Goal: Task Accomplishment & Management: Use online tool/utility

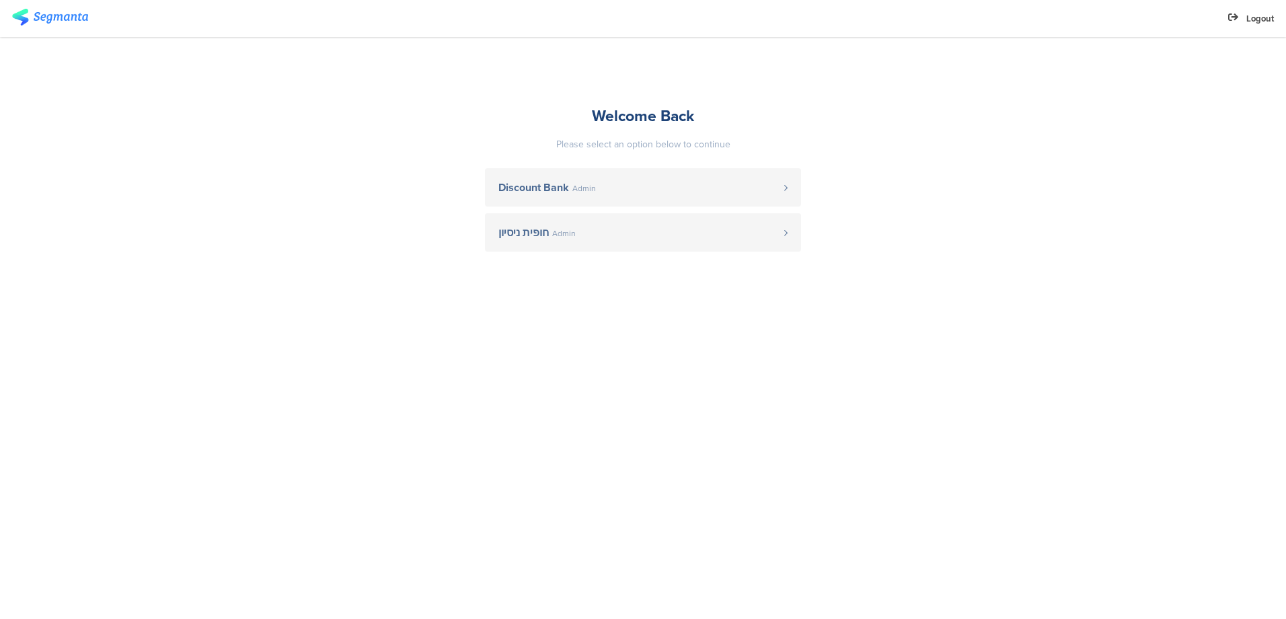
click at [556, 182] on span "Discount Bank" at bounding box center [533, 187] width 71 height 11
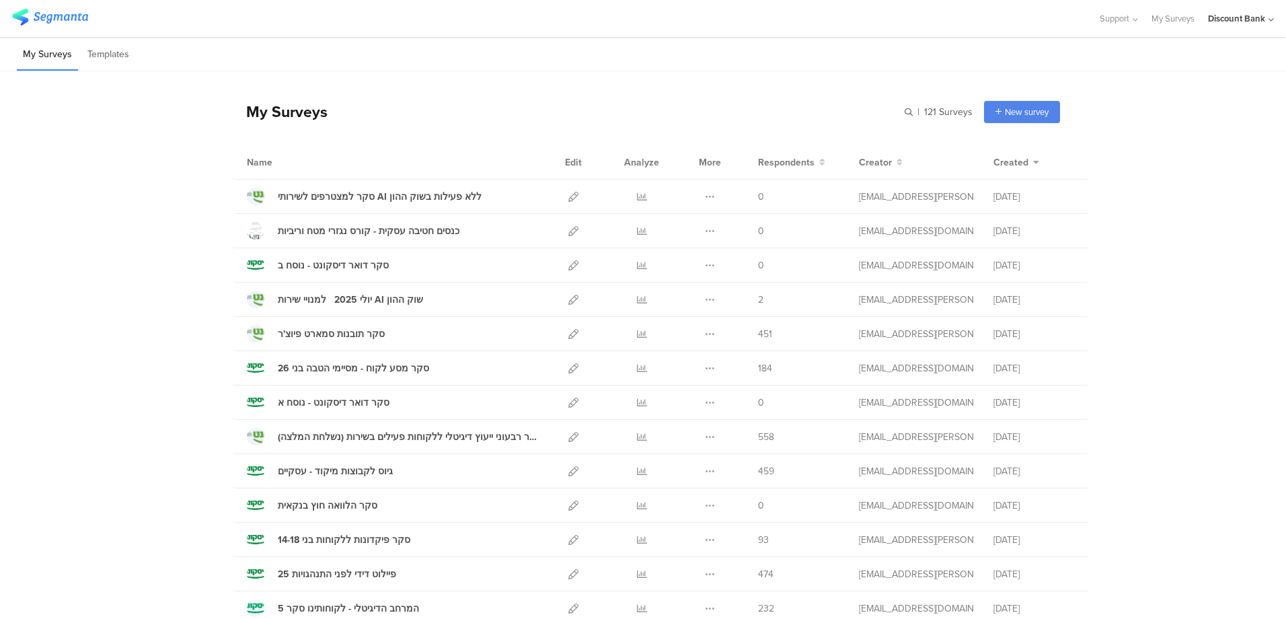
click at [568, 303] on icon at bounding box center [573, 300] width 10 height 10
click at [378, 198] on div "סקר למצטרפים לשירותי AI ללא פעילות בשוק ההון" at bounding box center [380, 197] width 204 height 14
click at [360, 195] on div "סקר למצטרפים לשירותי AI ללא פעילות בשוק ההון" at bounding box center [380, 197] width 204 height 14
click at [570, 194] on icon at bounding box center [573, 197] width 10 height 10
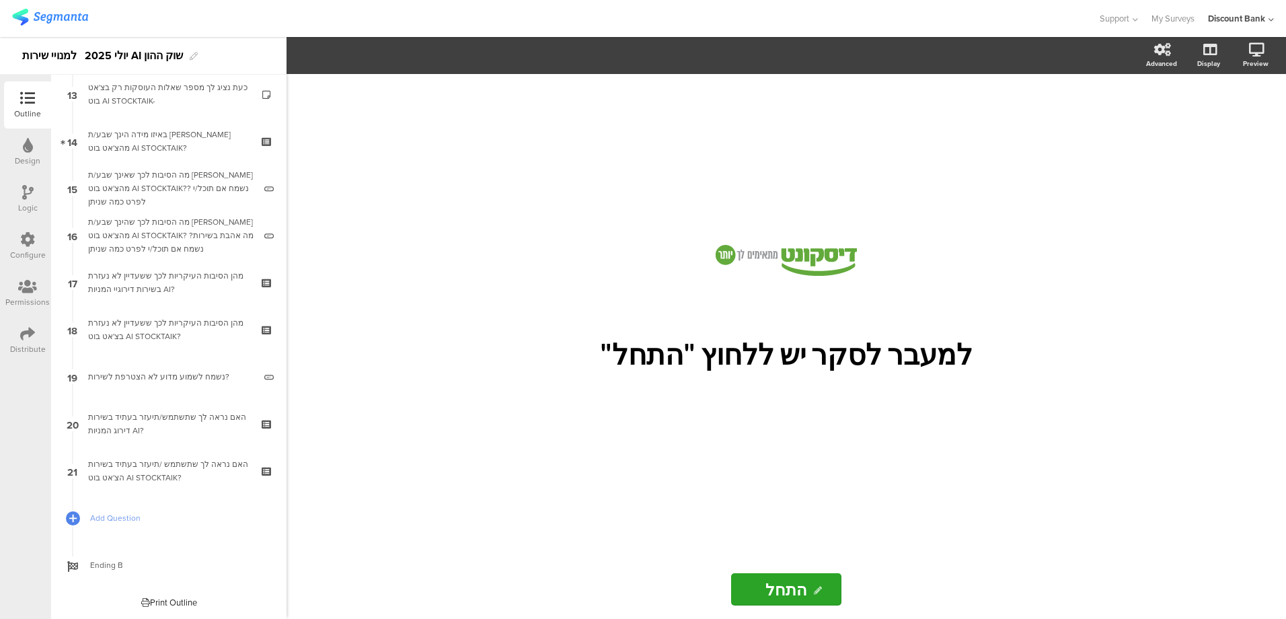
scroll to position [488, 0]
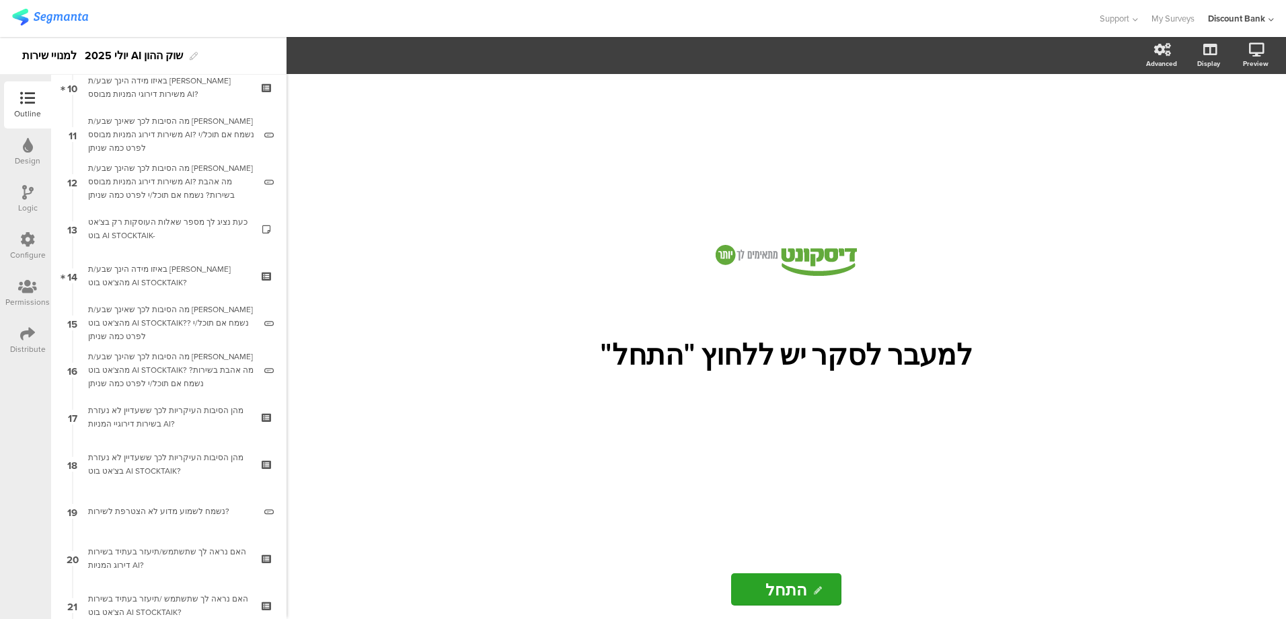
click at [196, 225] on div "כעת נציג לך מספר שאלות העוסקות רק בצ'אט בוט AI STOCKTAIK-" at bounding box center [168, 228] width 161 height 27
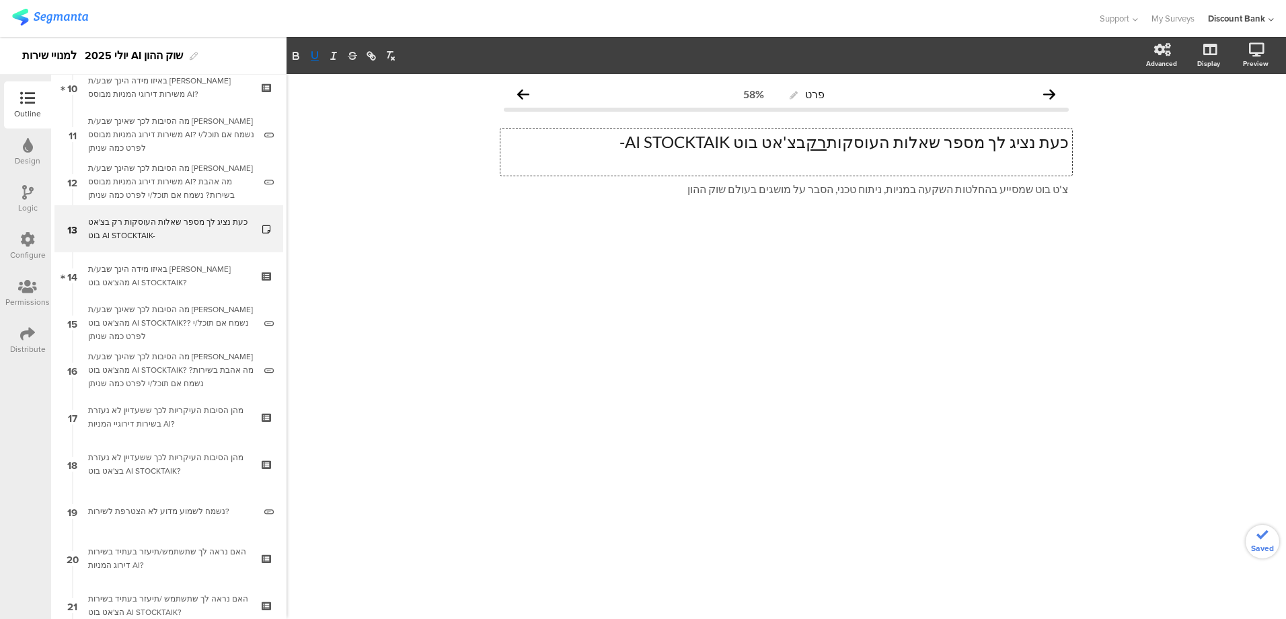
click at [861, 146] on p "כעת נציג לך מספר שאלות העוסקות רק בצ'אט בוט AI STOCKTAIK-" at bounding box center [786, 142] width 565 height 20
click at [315, 55] on icon "button" at bounding box center [315, 56] width 12 height 12
click at [692, 163] on p at bounding box center [786, 162] width 565 height 20
drag, startPoint x: 855, startPoint y: 141, endPoint x: 791, endPoint y: 141, distance: 63.9
click at [792, 141] on p "כעת נציג לך מספר שאלות העוסקות רק בצ'אט בוט AI STOCKTAIK-" at bounding box center [786, 142] width 565 height 20
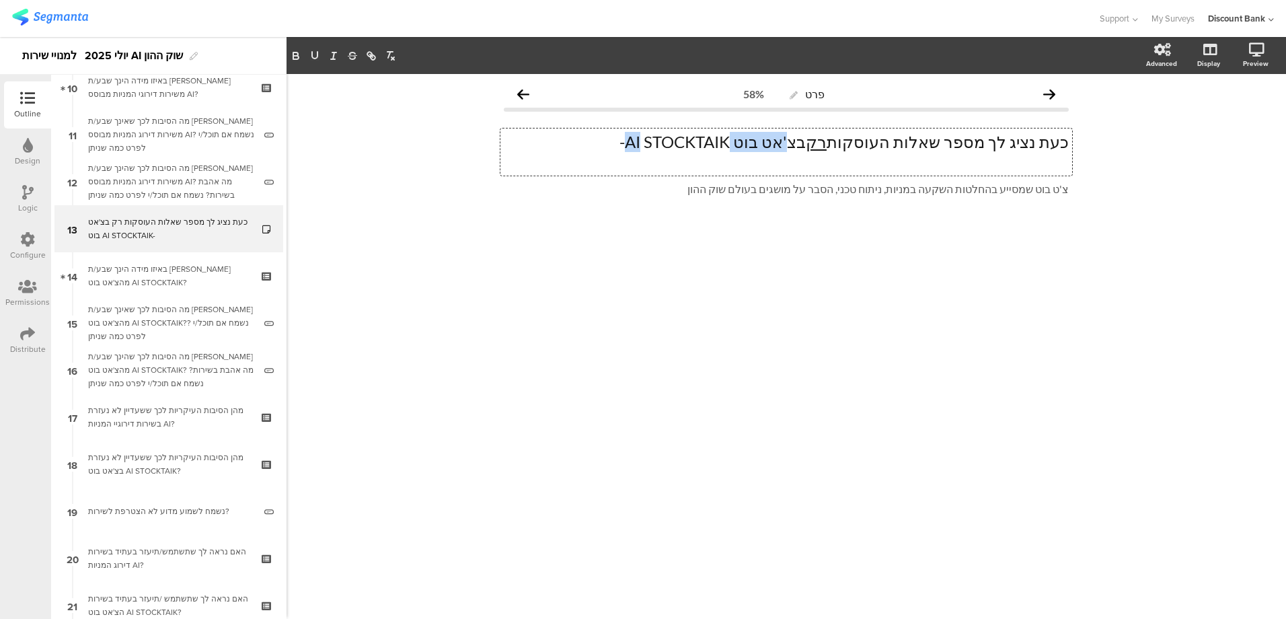
click at [760, 142] on p "כעת נציג לך מספר שאלות העוסקות רק בצ'אט בוט AI STOCKTAIK-" at bounding box center [786, 142] width 565 height 20
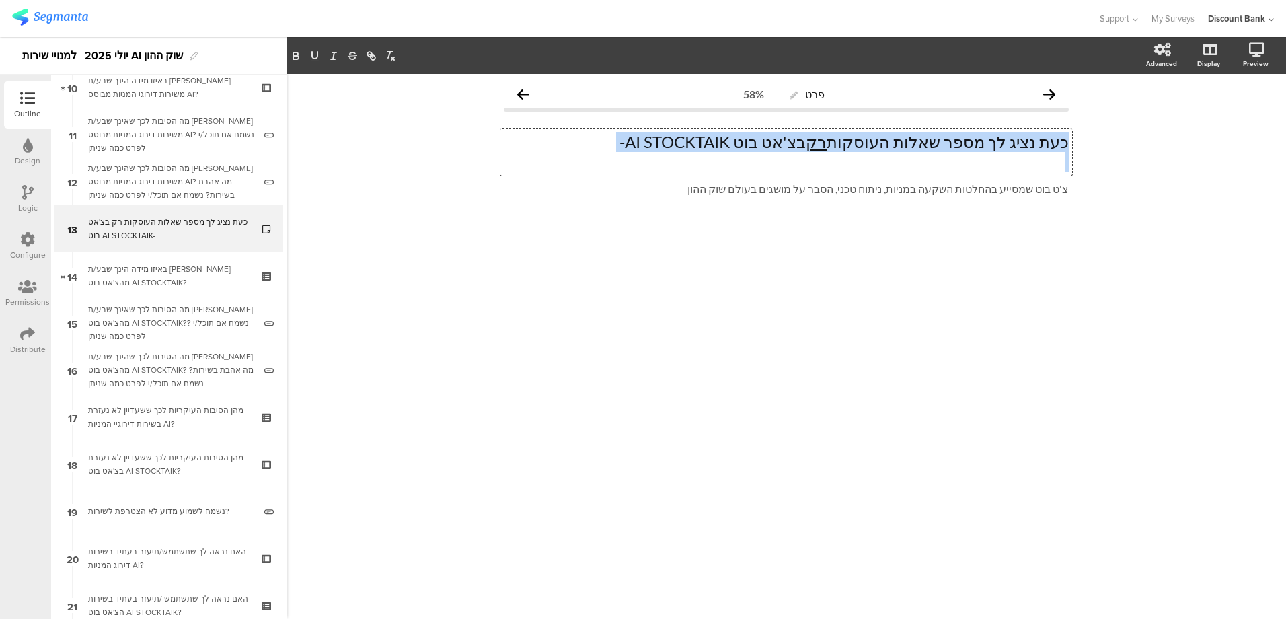
click at [760, 142] on p "כעת נציג לך מספר שאלות העוסקות רק בצ'אט בוט AI STOCKTAIK-" at bounding box center [786, 142] width 565 height 20
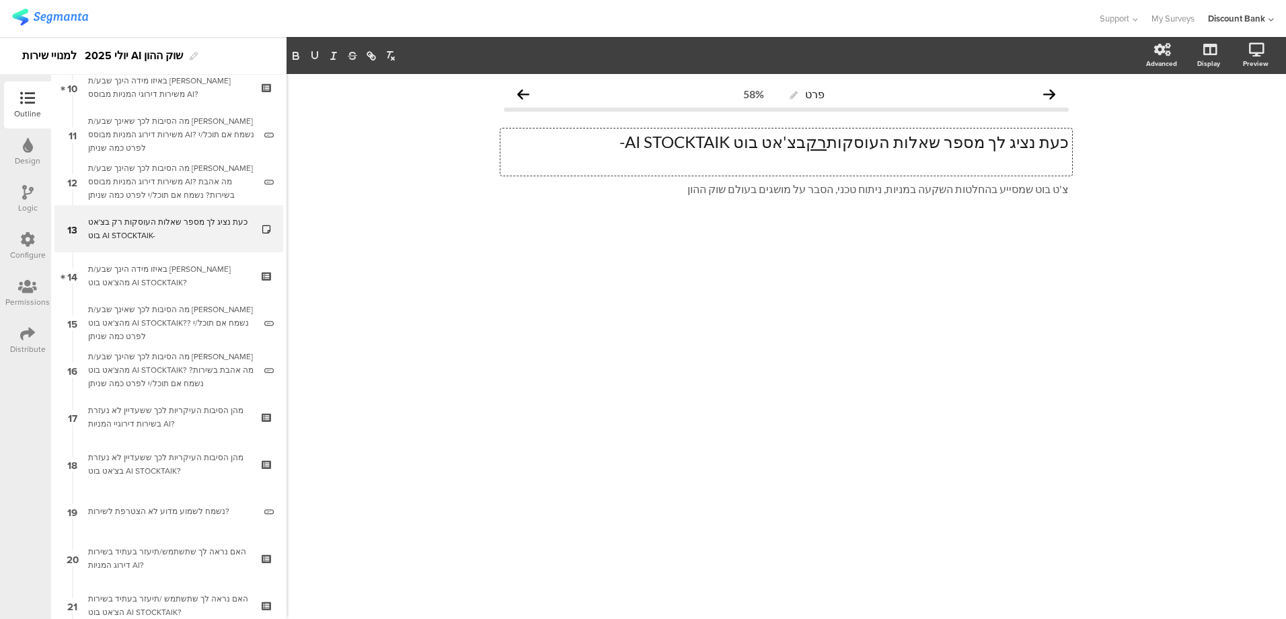
click at [760, 142] on p "כעת נציג לך מספר שאלות העוסקות רק בצ'אט בוט AI STOCKTAIK-" at bounding box center [786, 142] width 565 height 20
click at [296, 52] on icon "button" at bounding box center [296, 56] width 12 height 12
click at [696, 138] on p "כעת נציג לך מספר שאלות העוסקות רק בצ'אט בוט AI STOCKTAIK -" at bounding box center [786, 142] width 565 height 20
click at [296, 54] on icon "button" at bounding box center [296, 56] width 12 height 12
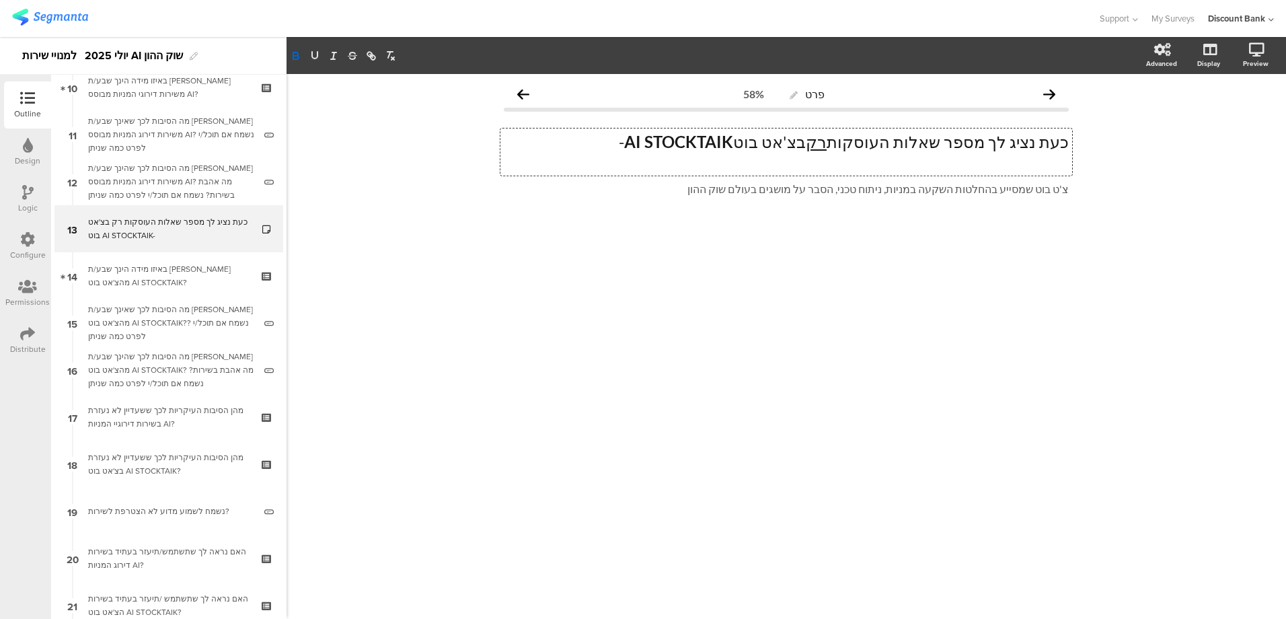
drag, startPoint x: 800, startPoint y: 142, endPoint x: 846, endPoint y: 143, distance: 45.7
click at [847, 143] on p "כעת נציג לך מספר שאלות העוסקות רק בצ'אט בוט AI STOCKTAIK -" at bounding box center [786, 142] width 565 height 20
click at [295, 52] on icon "button" at bounding box center [296, 56] width 12 height 12
click at [435, 265] on div "פרט 58% כעת נציג לך מספר שאלות העוסקות רק ב צ'אט בוט AI STOCKTAIK - כעת נציג לך…" at bounding box center [787, 346] width 1000 height 545
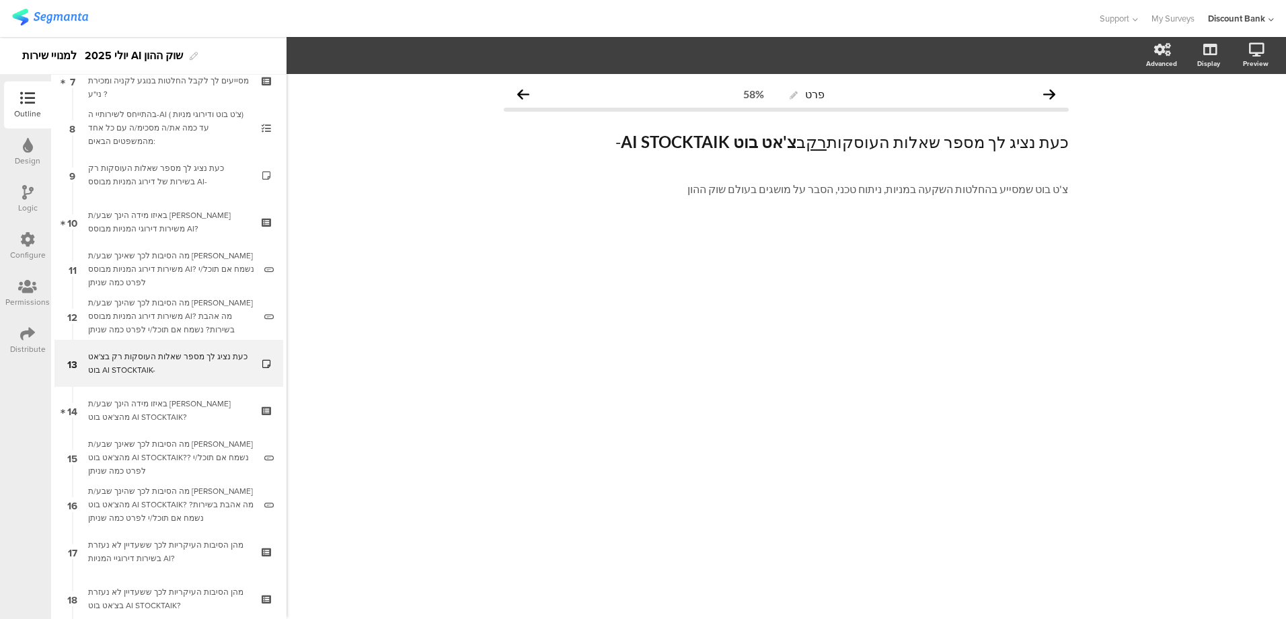
click at [189, 176] on div "כעת נציג לך מספר שאלות העוסקות רק בשירות של דירוג המניות מבוסס AI-" at bounding box center [168, 174] width 161 height 27
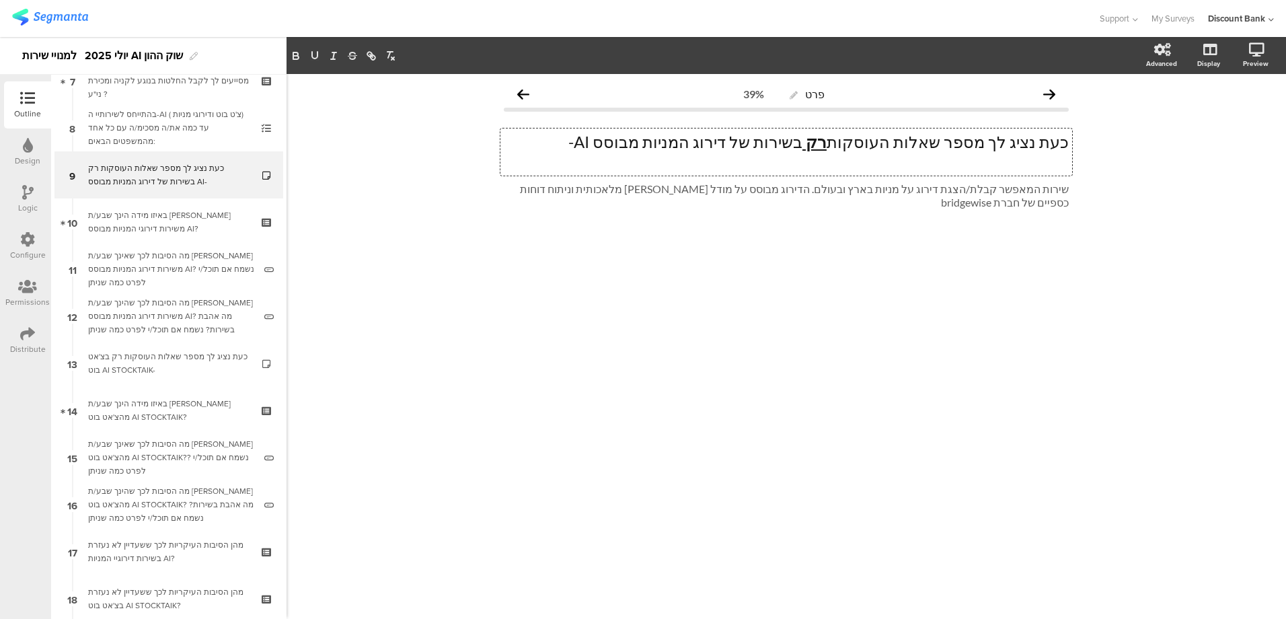
click at [858, 145] on div "כעת נציג לך מספר שאלות העוסקות רק בשירות של דירוג המניות מבוסס AI- כעת נציג לך …" at bounding box center [786, 151] width 572 height 47
click at [858, 145] on p "כעת נציג לך מספר שאלות העוסקות רק בשירות של דירוג המניות מבוסס AI-" at bounding box center [786, 142] width 565 height 20
drag, startPoint x: 854, startPoint y: 145, endPoint x: 861, endPoint y: 145, distance: 7.4
click at [862, 145] on p "כעת נציג לך מספר שאלות העוסקות רק בשירות של דירוג המניות מבוסס AI-" at bounding box center [786, 142] width 565 height 20
click at [315, 54] on icon "button" at bounding box center [315, 56] width 12 height 12
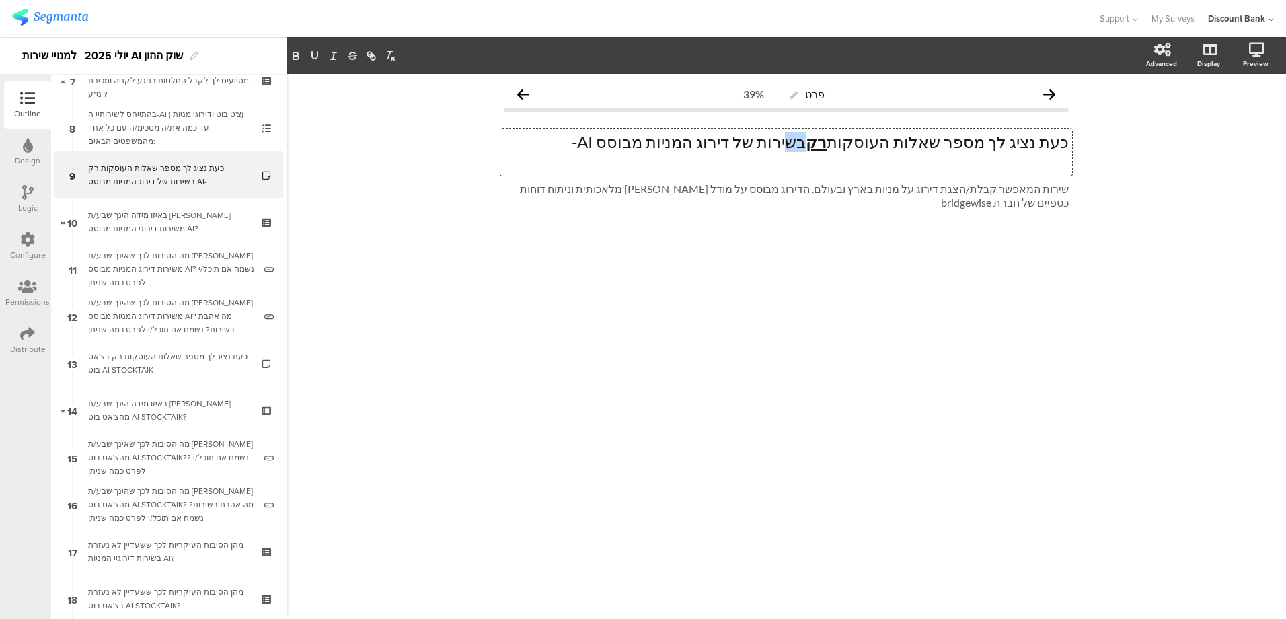
click at [671, 246] on div at bounding box center [786, 259] width 565 height 47
drag, startPoint x: 794, startPoint y: 141, endPoint x: 674, endPoint y: 140, distance: 119.7
click at [674, 140] on div "כעת נציג לך מספר שאלות העוסקות רק בשירות של דירוג המניות מבוסס AI- כעת נציג לך …" at bounding box center [786, 151] width 572 height 47
drag, startPoint x: 669, startPoint y: 140, endPoint x: 793, endPoint y: 140, distance: 124.4
click at [794, 140] on p "כעת נציג לך מספר שאלות העוסקות רק בשירות של דירוג המניות מבוסס AI-" at bounding box center [786, 142] width 565 height 20
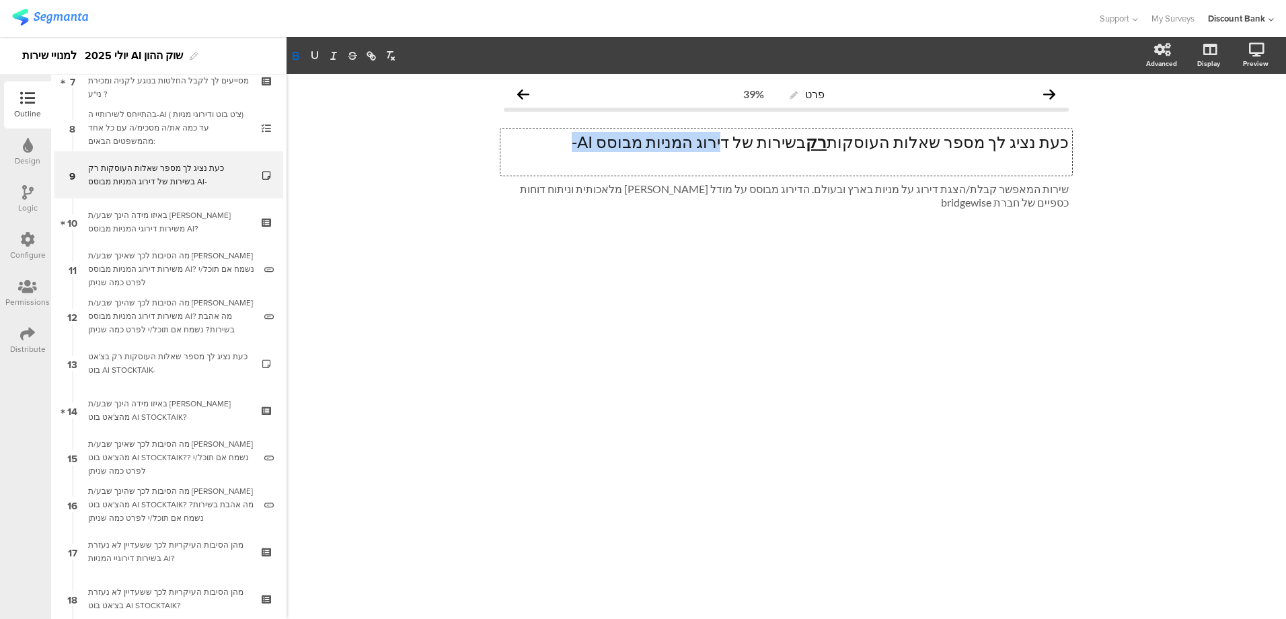
click at [297, 54] on icon "button" at bounding box center [296, 56] width 12 height 12
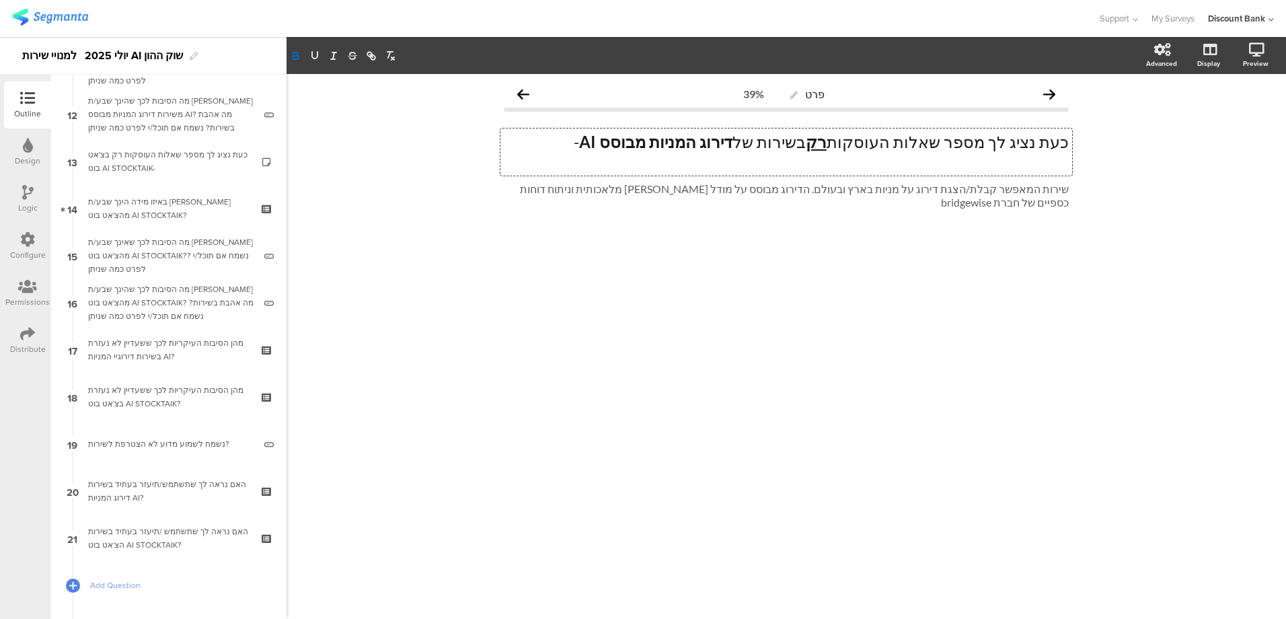
scroll to position [623, 0]
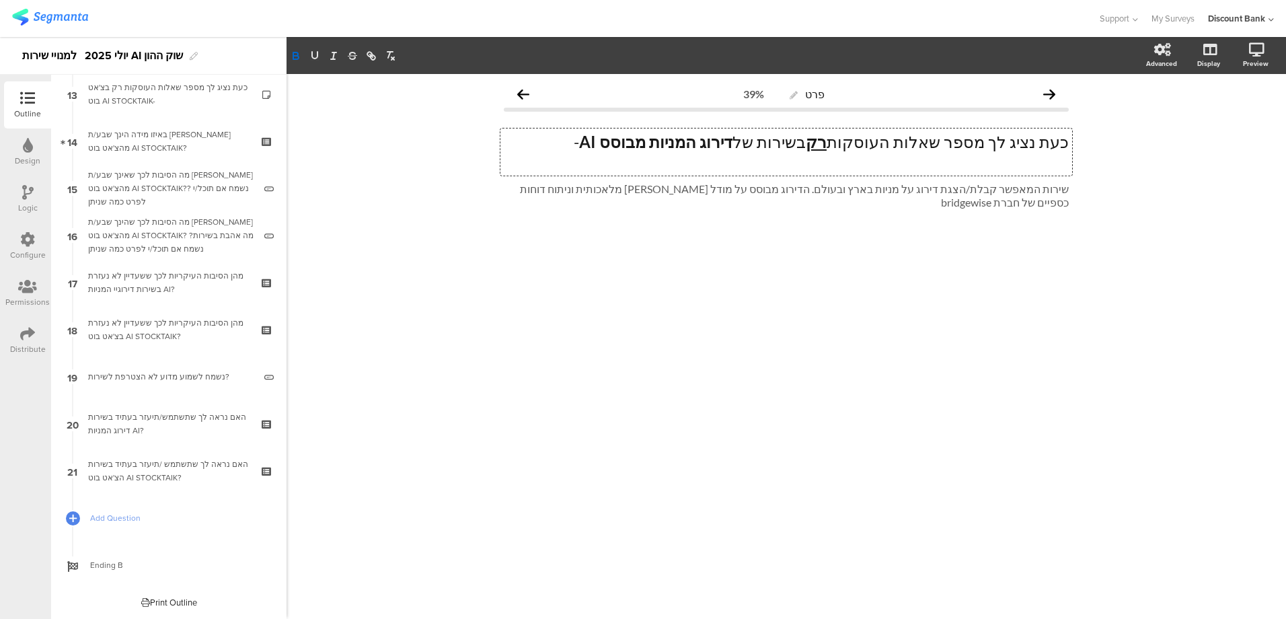
click at [125, 426] on div "האם נראה לך שתשתמש/תיעזר בעתיד בשירות דירוג המניות AI?" at bounding box center [168, 423] width 161 height 27
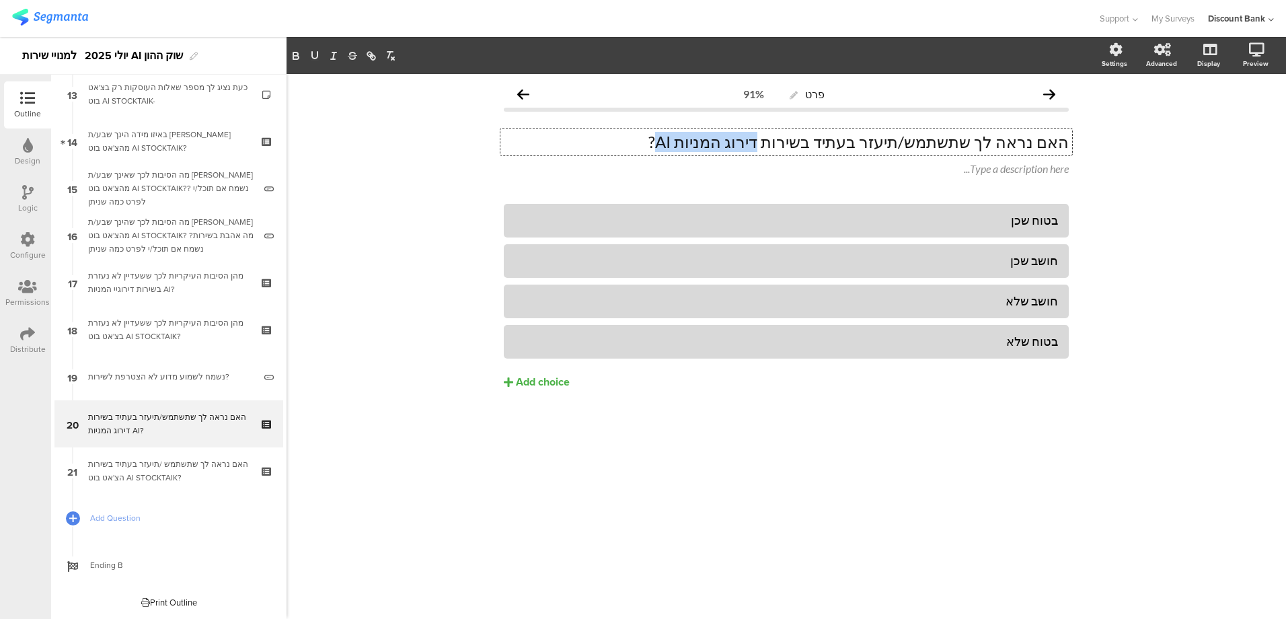
drag, startPoint x: 817, startPoint y: 143, endPoint x: 729, endPoint y: 143, distance: 88.8
click at [728, 143] on div "האם נראה לך שתשתמש/תיעזר בעתיד בשירות דירוג המניות AI? האם נראה לך שתשתמש/תיעזר…" at bounding box center [786, 141] width 572 height 27
click at [293, 52] on icon "button" at bounding box center [296, 56] width 12 height 12
click at [410, 386] on div "פרט 91% האם נראה לך שתשתמש/תיעזר בעתיד בשירות דירוג המניות AI? האם נראה לך שתשת…" at bounding box center [787, 346] width 1000 height 545
click at [166, 464] on div "האם נראה לך שתשתמש /תיעזר בעתיד בשירות הצ'אט בוט AI STOCKTAIK?" at bounding box center [168, 470] width 161 height 27
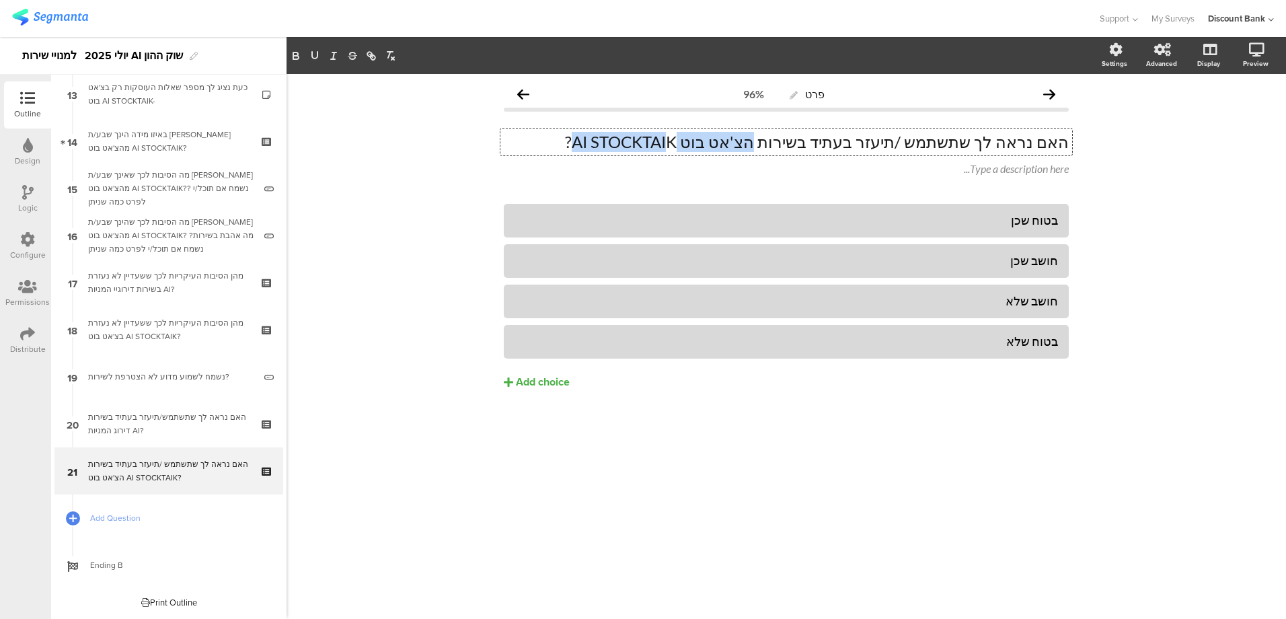
drag, startPoint x: 814, startPoint y: 143, endPoint x: 747, endPoint y: 142, distance: 66.6
click at [747, 142] on div "האם נראה לך שתשתמש /תיעזר בעתיד בשירות הצ'אט בוט AI STOCKTAIK? האם נראה לך שתשת…" at bounding box center [786, 141] width 572 height 27
click at [296, 57] on icon "button" at bounding box center [295, 57] width 5 height 3
click at [390, 259] on div "פרט 96% האם נראה לך שתשתמש /תיעזר בעתיד בשירות הצ'אט בוט AI STOCKTAI K? האם נרא…" at bounding box center [787, 346] width 1000 height 545
click at [742, 142] on div "האם נראה לך שתשתמש /תיעזר בעתיד בשירות הצ'אט בוט AI STOCKTAI K? האם נראה לך שתש…" at bounding box center [786, 141] width 572 height 27
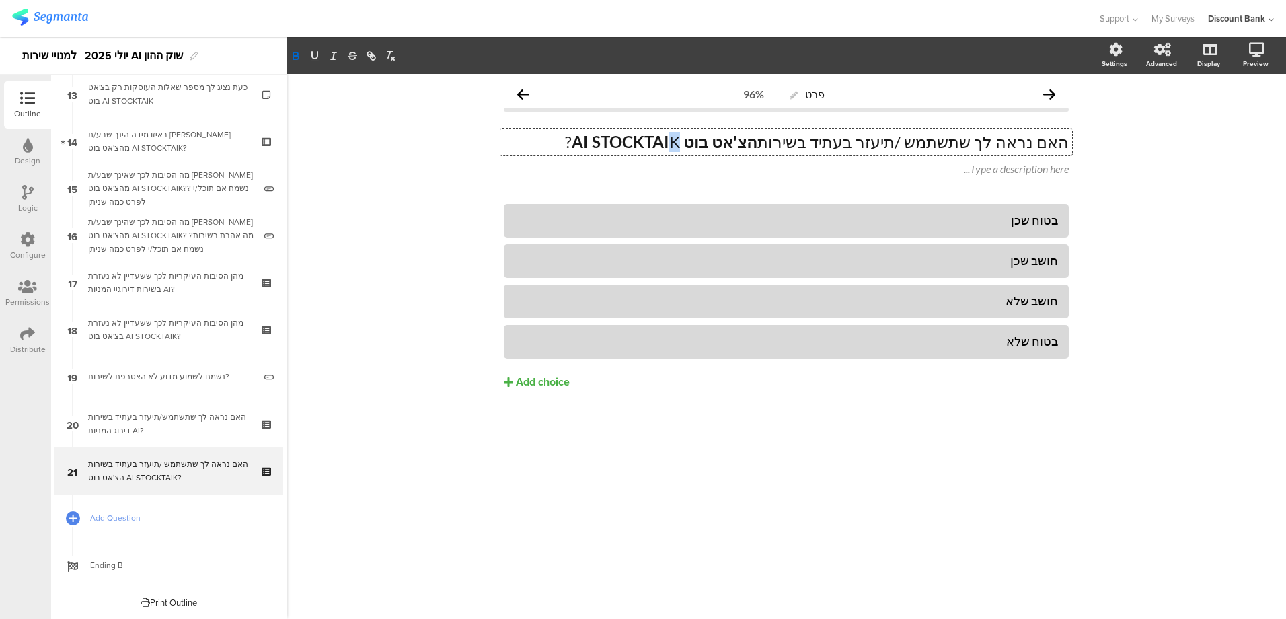
click at [294, 52] on icon "button" at bounding box center [296, 56] width 12 height 12
click at [361, 214] on div "פרט 96% האם נראה לך שתשתמש /תיעזר בעתיד בשירות הצ'אט בוט AI STOCKTAI K? האם נרא…" at bounding box center [787, 346] width 1000 height 545
click at [114, 281] on div "מהן הסיבות העיקריות לכך ששעדיין לא נעזרת בשירות דירוגיי המניות AI?" at bounding box center [168, 282] width 161 height 27
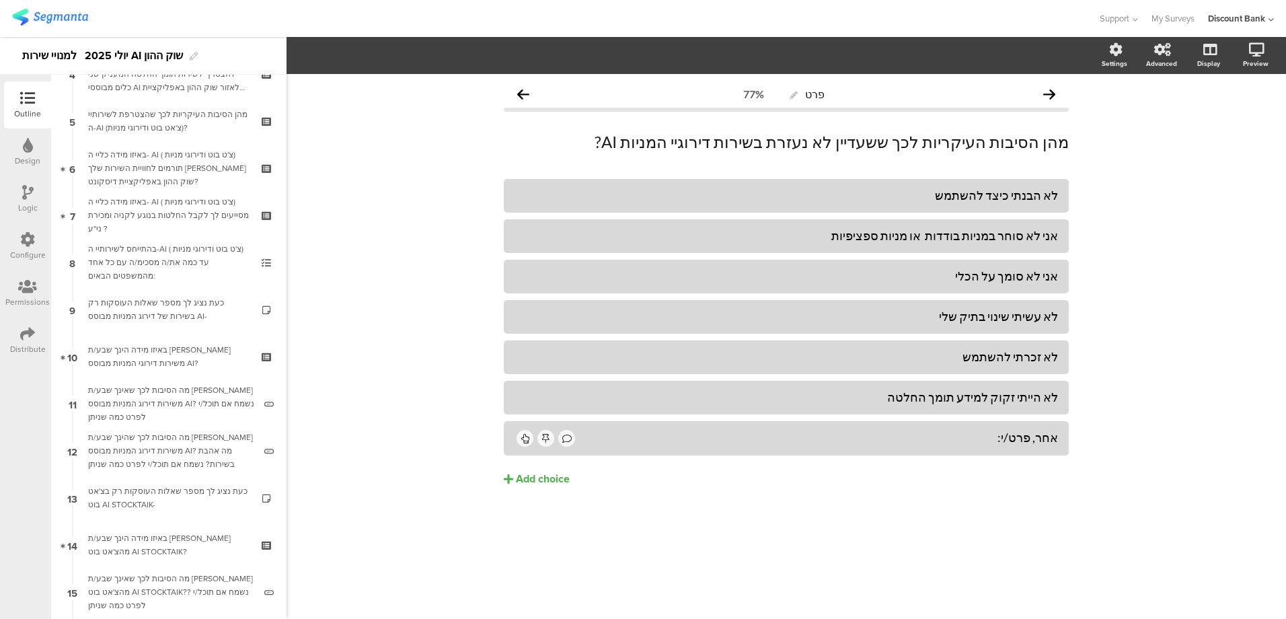
scroll to position [85, 0]
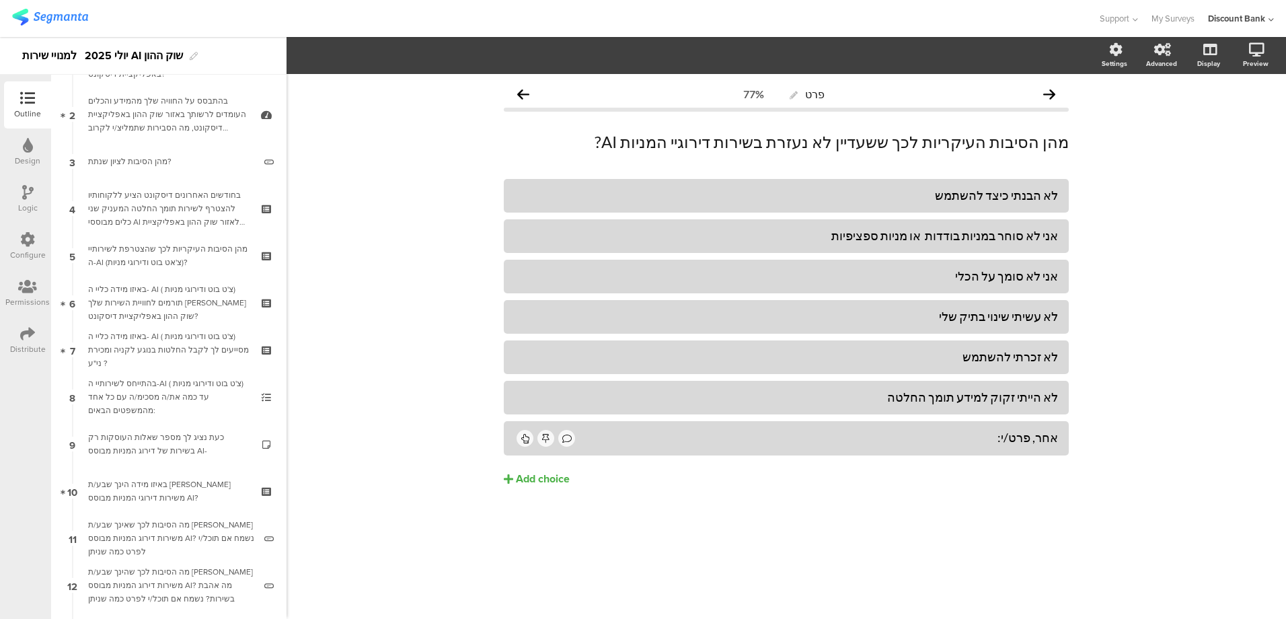
click at [178, 256] on div "מהן הסיבות העיקריות לכך שהצטרפת לשירותיי ה-AI (צ'אט בוט ודירוגי מניות)?" at bounding box center [168, 255] width 161 height 27
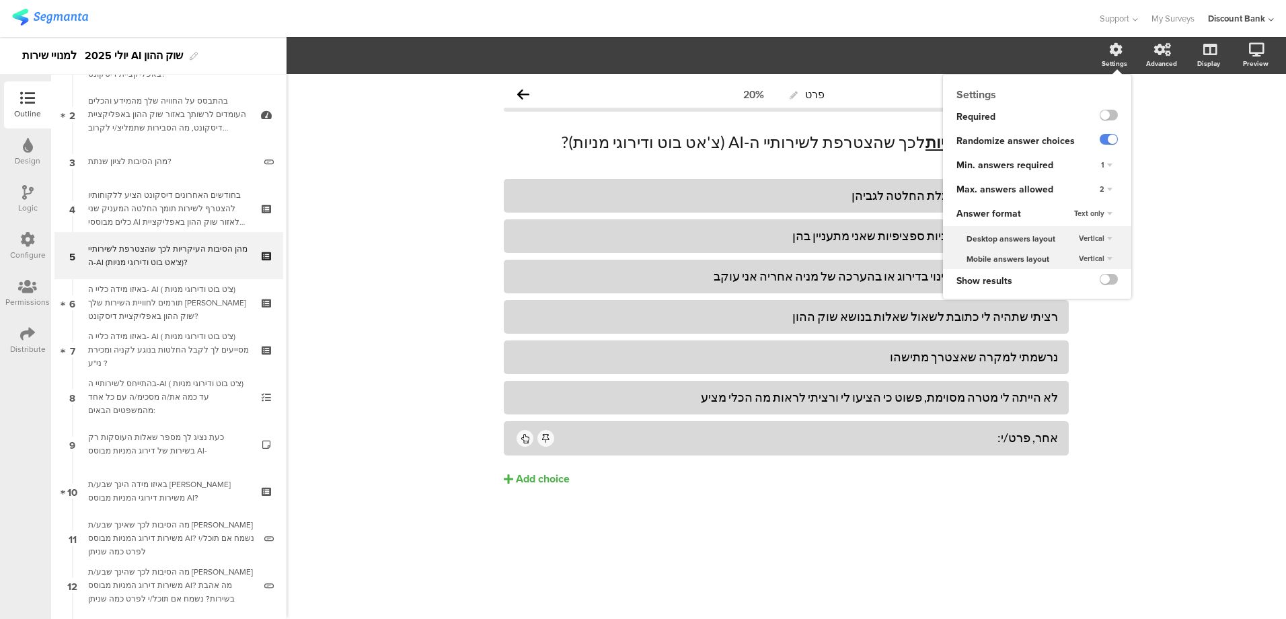
click at [1106, 188] on div "2" at bounding box center [1106, 190] width 24 height 16
click at [1069, 240] on div "3" at bounding box center [1087, 244] width 79 height 14
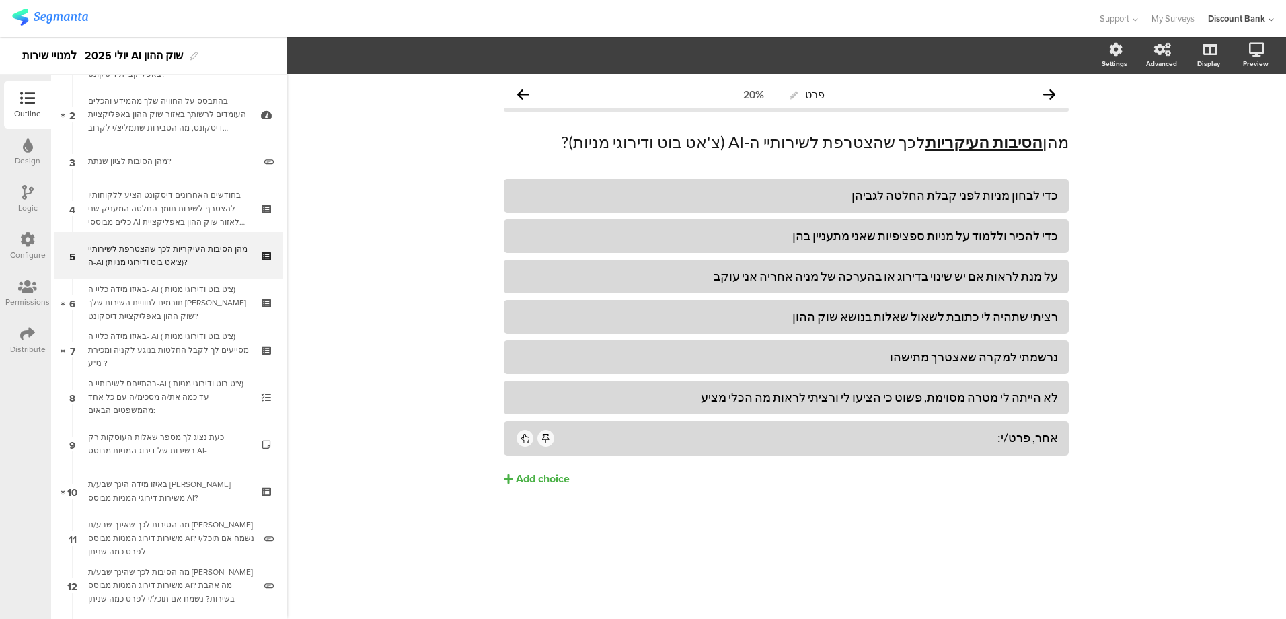
click at [161, 522] on div "מה הסיבות לכך שאינך שבע/ת רצון משירות דירוג המניות מבוסס AI? נשמח אם תוכל/י לפר…" at bounding box center [171, 538] width 166 height 40
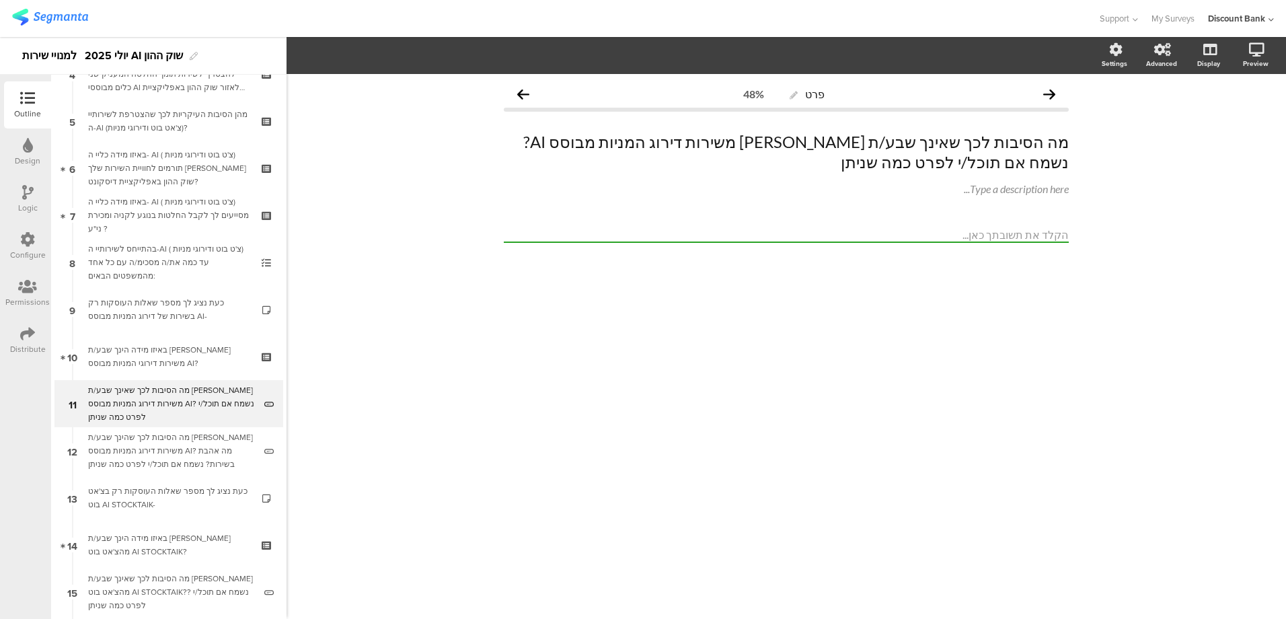
scroll to position [421, 0]
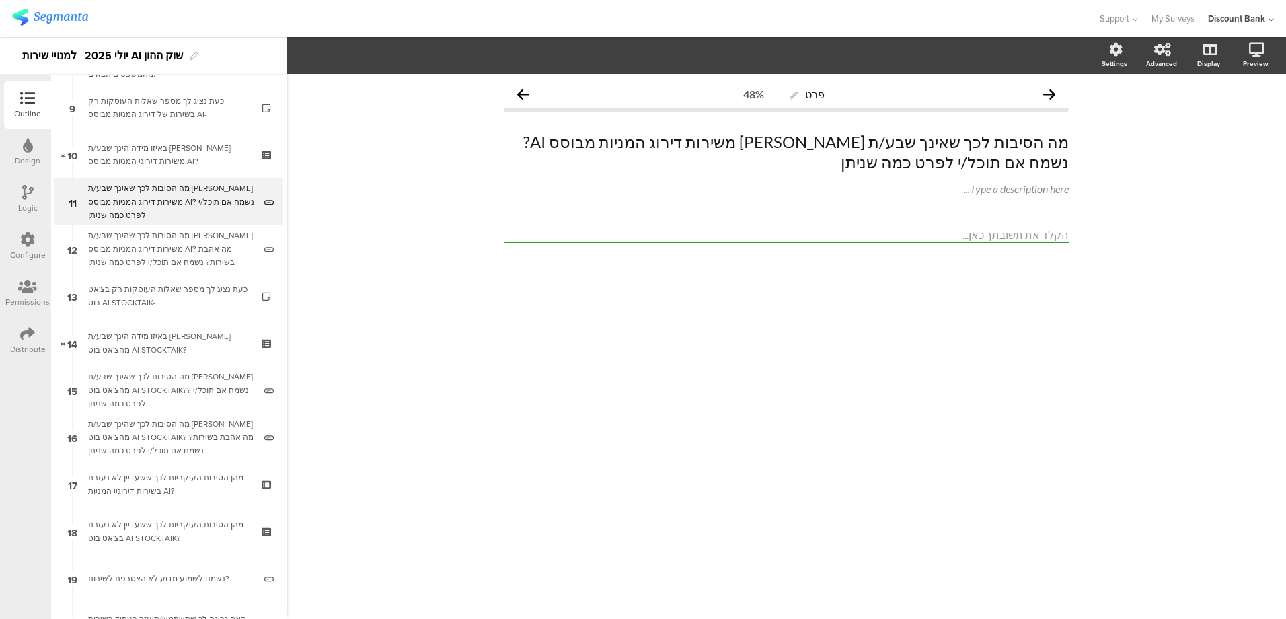
click at [161, 477] on div "מהן הסיבות העיקריות לכך ששעדיין לא נעזרת בשירות דירוגיי המניות AI?" at bounding box center [168, 484] width 161 height 27
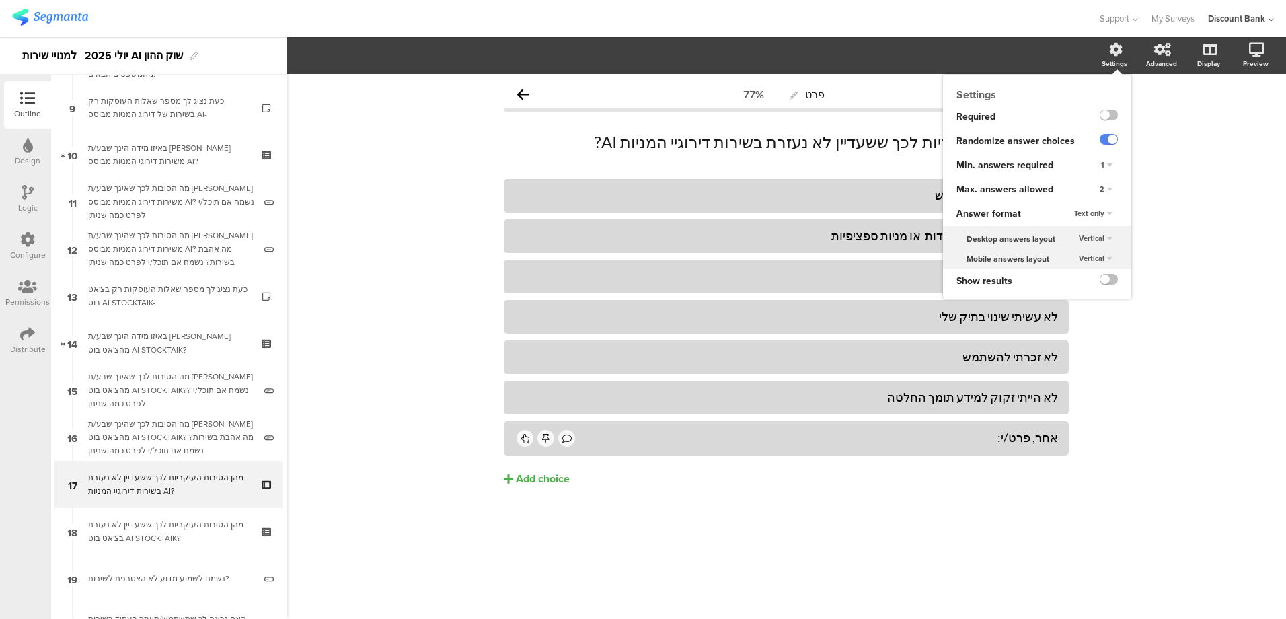
click at [1113, 51] on icon at bounding box center [1115, 49] width 13 height 13
click at [1100, 190] on span "2" at bounding box center [1102, 189] width 5 height 11
click at [1074, 242] on div "3" at bounding box center [1087, 244] width 79 height 14
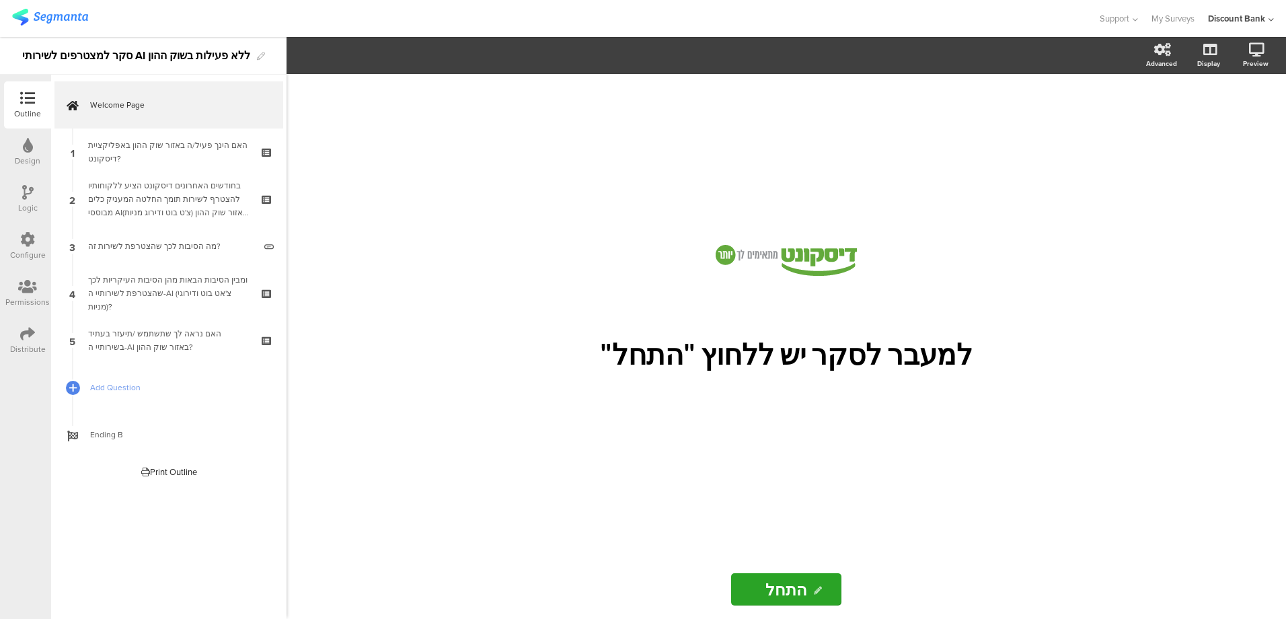
click at [184, 142] on div "האם הינך פעיל/ה באזור שוק ההון באפליקציית דיסקונט?" at bounding box center [168, 152] width 161 height 27
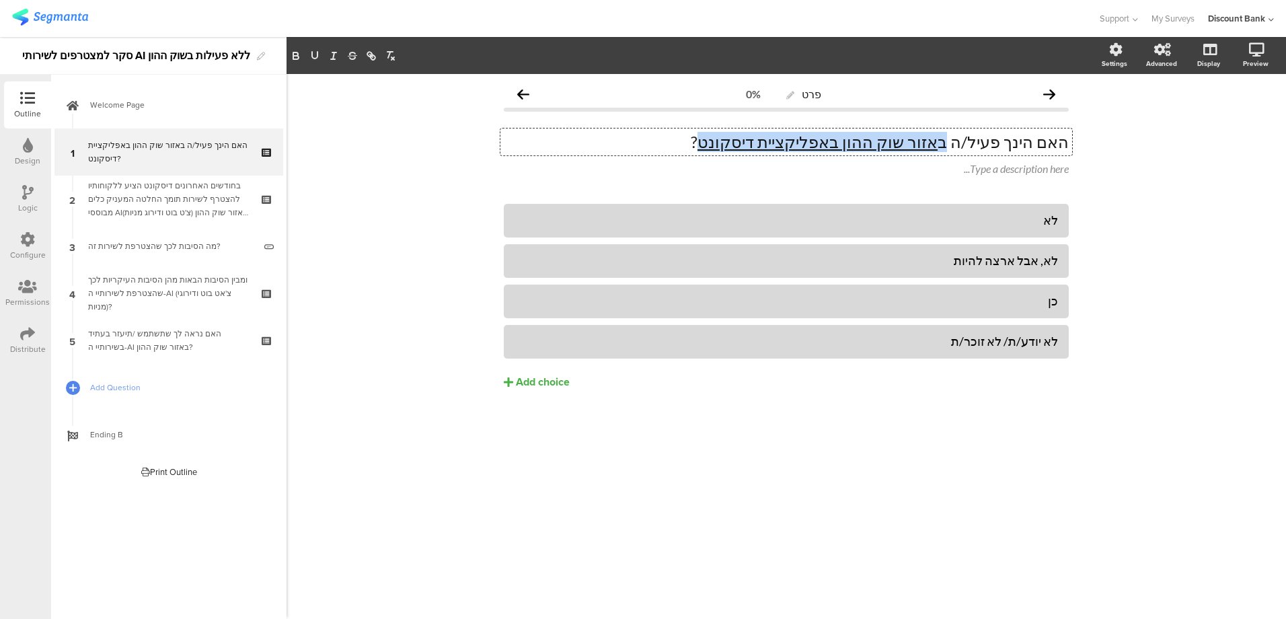
click at [774, 143] on div "האם הינך פעיל/ה ב אזור שוק ההון באפליקציית דיסקונט ? האם הינך פעיל/ה ב אזור שוק…" at bounding box center [786, 141] width 572 height 27
click at [316, 55] on icon "button" at bounding box center [315, 56] width 12 height 12
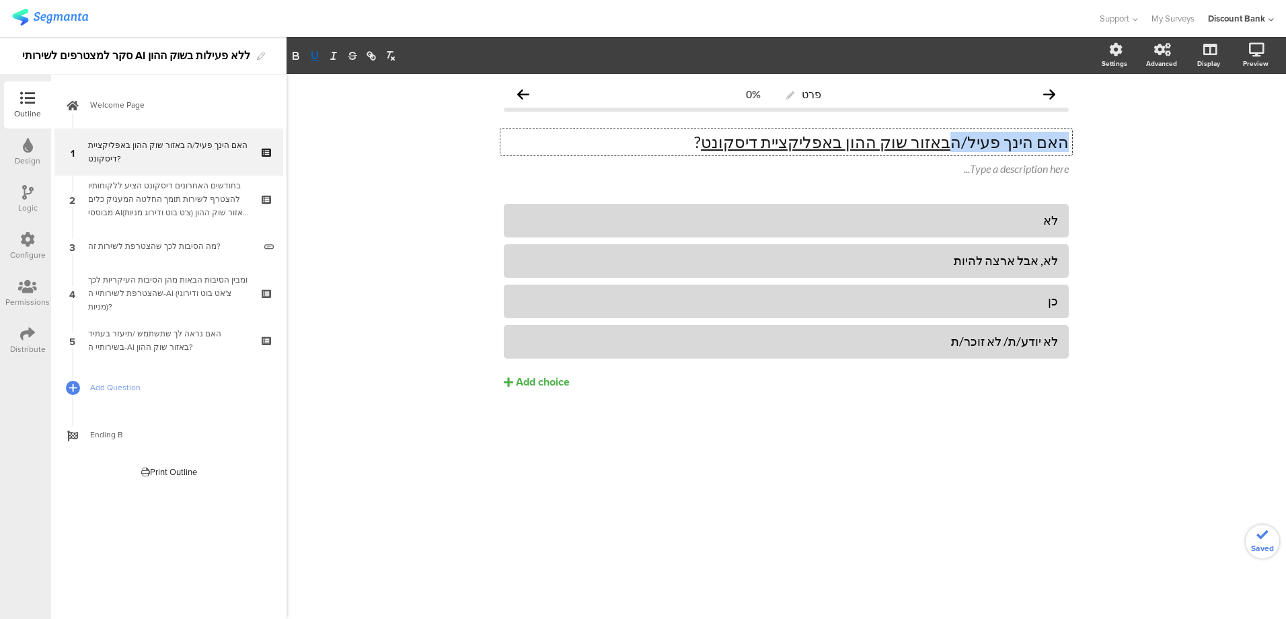
click at [313, 57] on icon "button" at bounding box center [315, 56] width 12 height 12
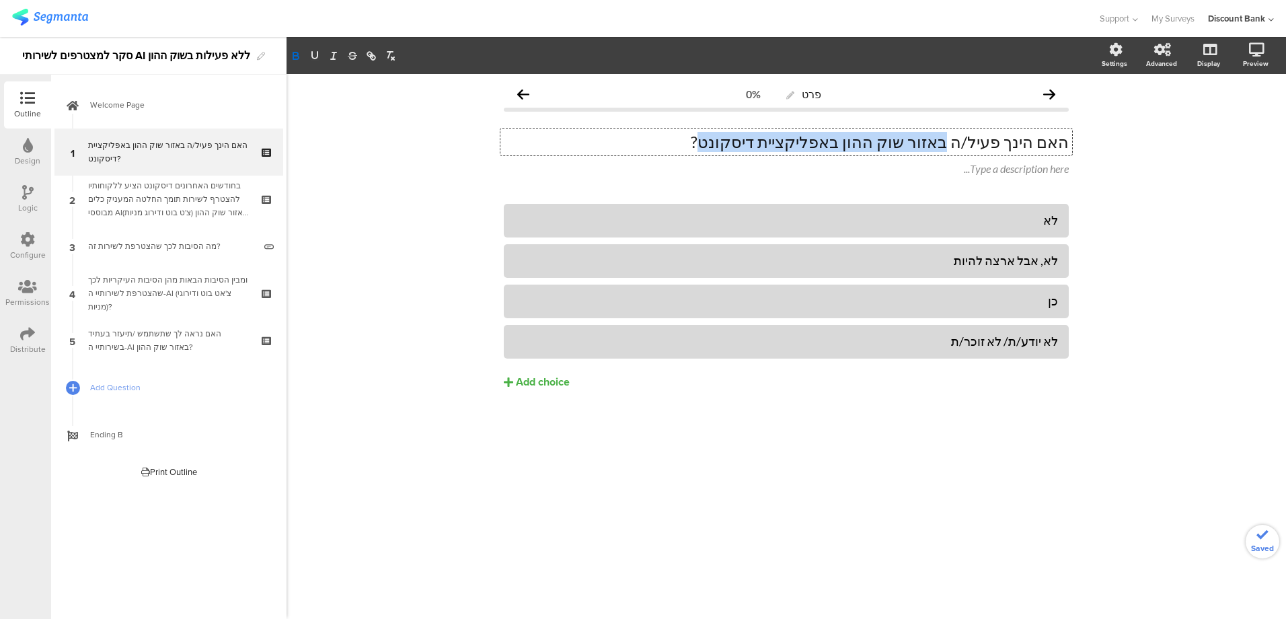
click at [294, 56] on icon "button" at bounding box center [296, 56] width 12 height 12
click at [378, 222] on div "פרט 0% האם הינך פעיל/ה באזור שוק ההון באפליקציית דיסקונט? האם הינך פעיל/ה באזור…" at bounding box center [787, 346] width 1000 height 545
